Goal: Task Accomplishment & Management: Manage account settings

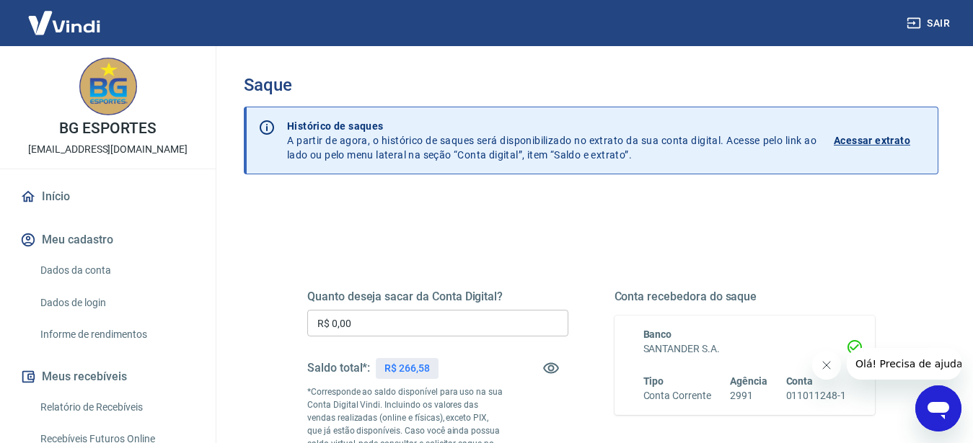
click at [447, 322] on input "R$ 0,00" at bounding box center [437, 323] width 261 height 27
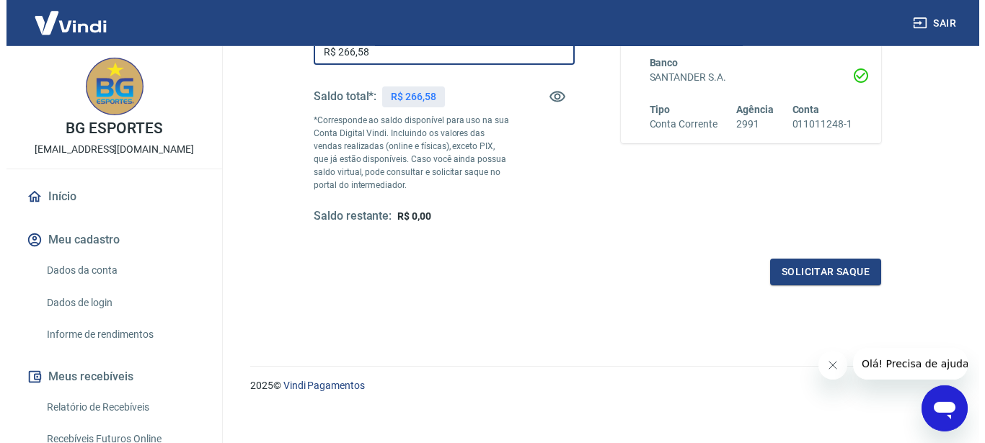
scroll to position [283, 0]
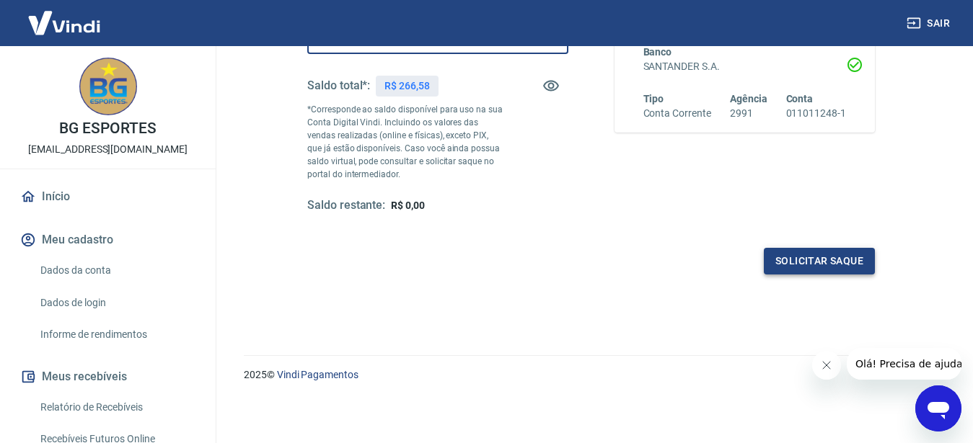
type input "R$ 266,58"
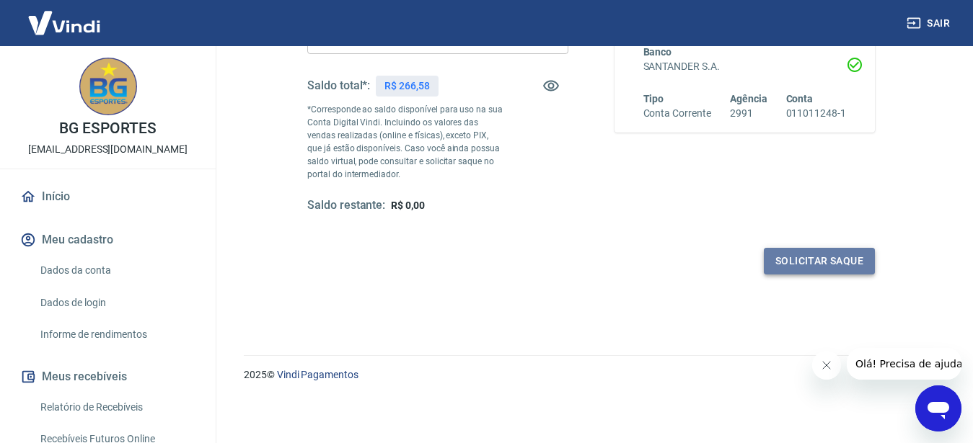
click at [814, 263] on button "Solicitar saque" at bounding box center [819, 261] width 111 height 27
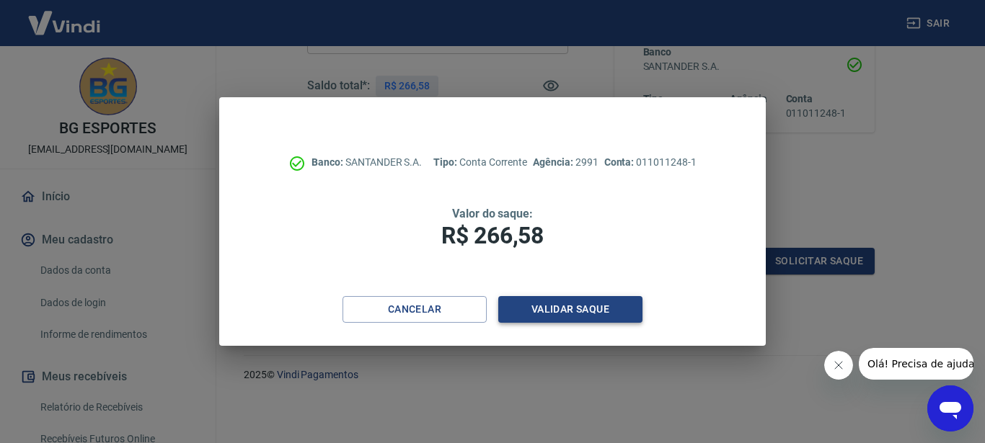
click at [604, 314] on button "Validar saque" at bounding box center [570, 309] width 144 height 27
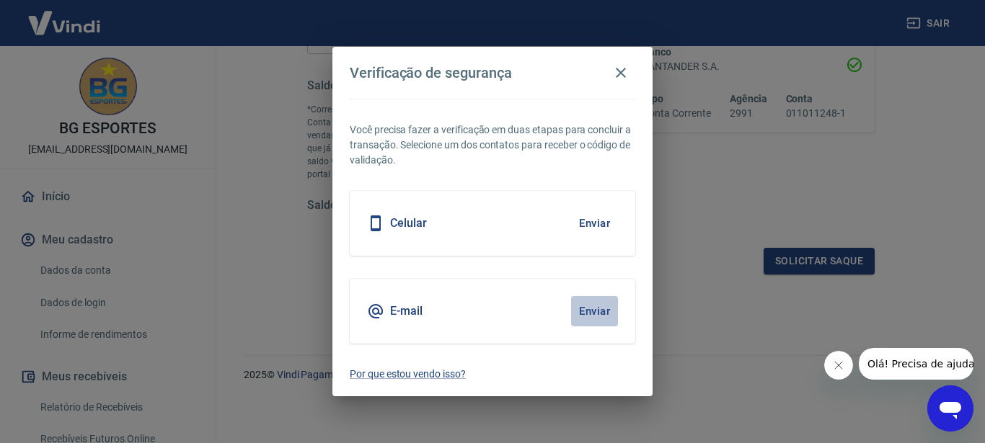
click at [588, 314] on button "Enviar" at bounding box center [594, 311] width 47 height 30
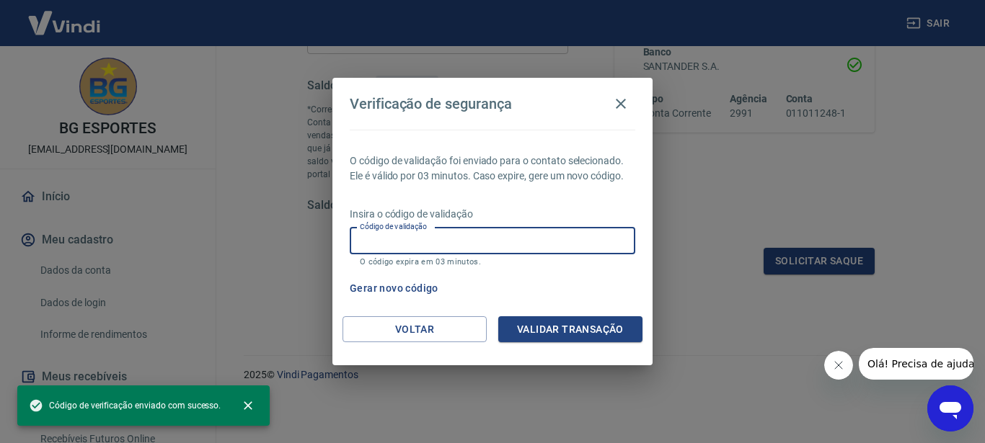
click at [459, 250] on input "Código de validação" at bounding box center [493, 241] width 286 height 27
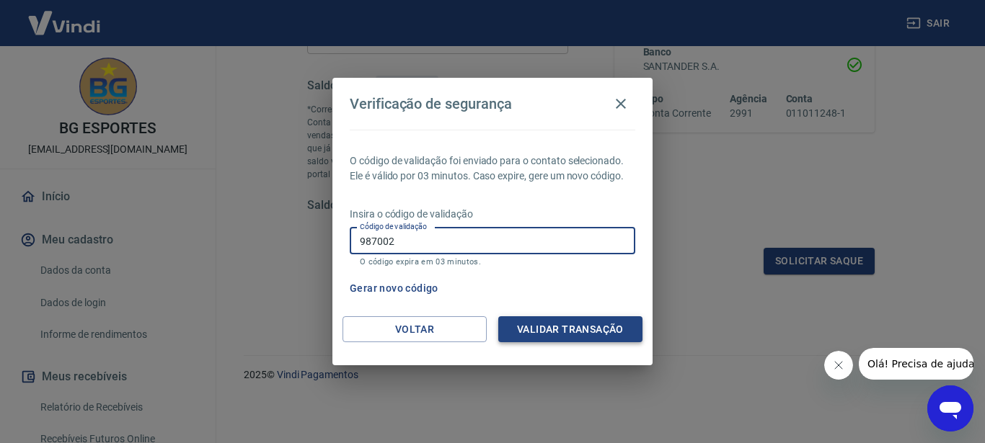
type input "987002"
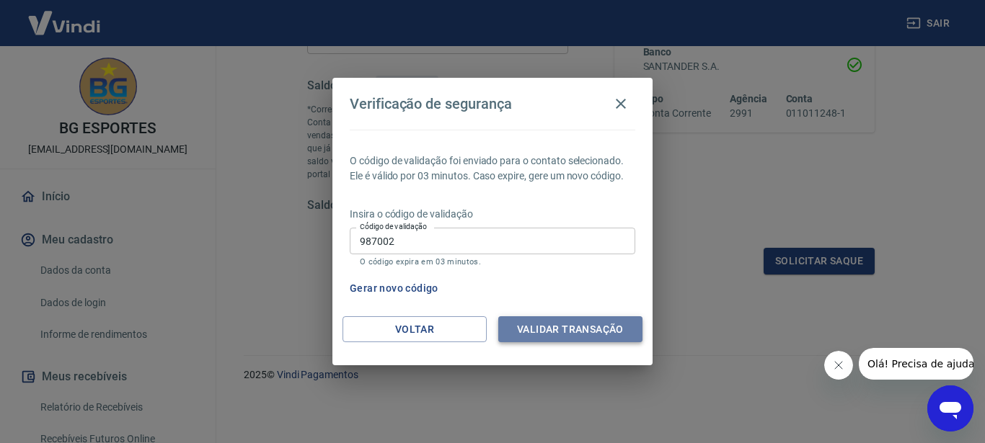
click at [588, 330] on button "Validar transação" at bounding box center [570, 330] width 144 height 27
